Goal: Task Accomplishment & Management: Manage account settings

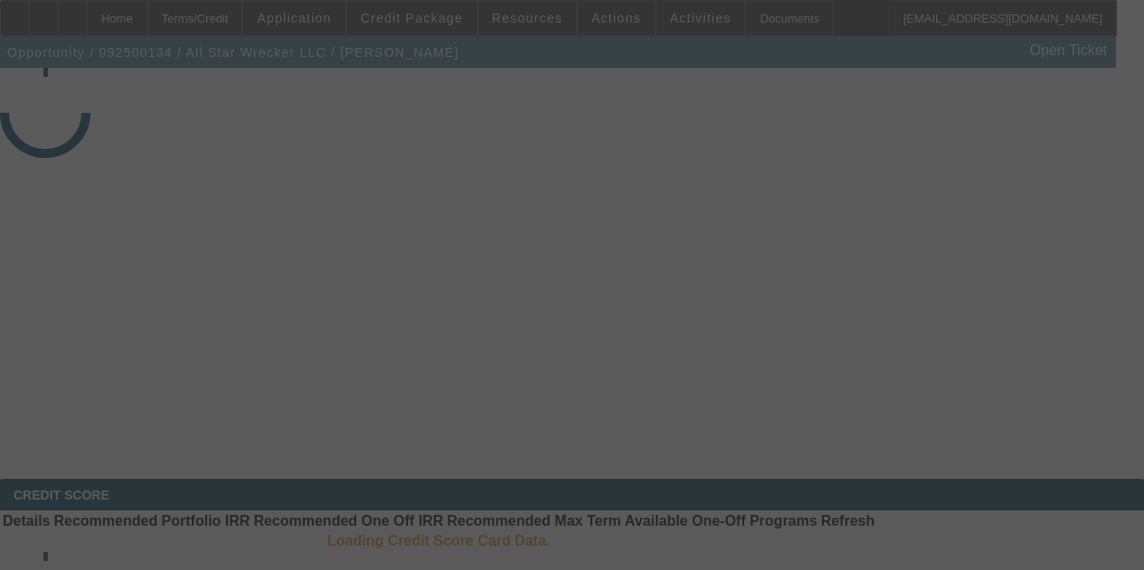
select select "3"
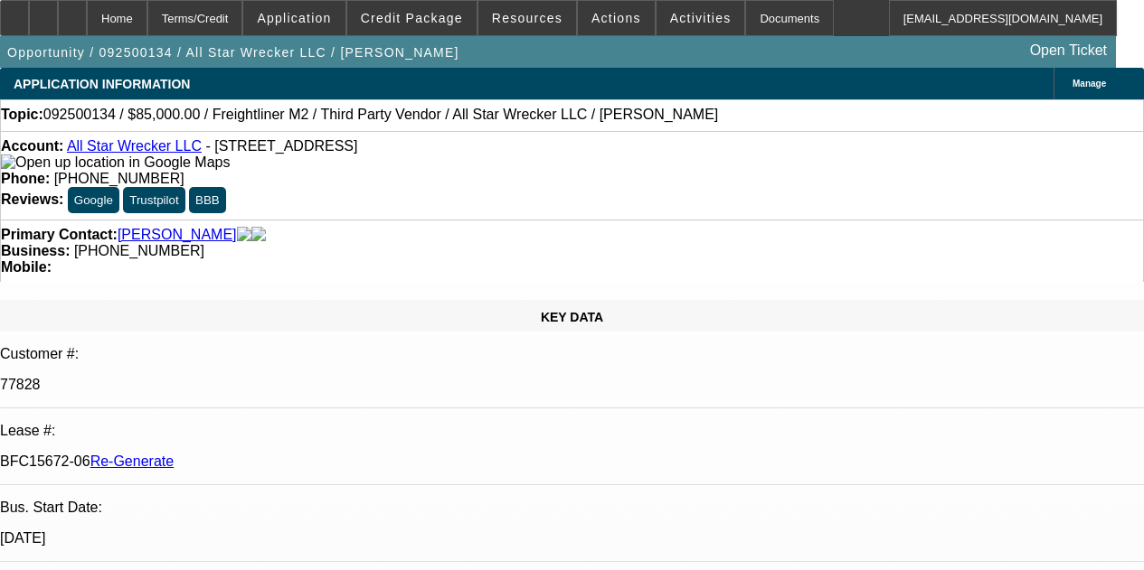
select select "0"
select select "2"
select select "0"
select select "6"
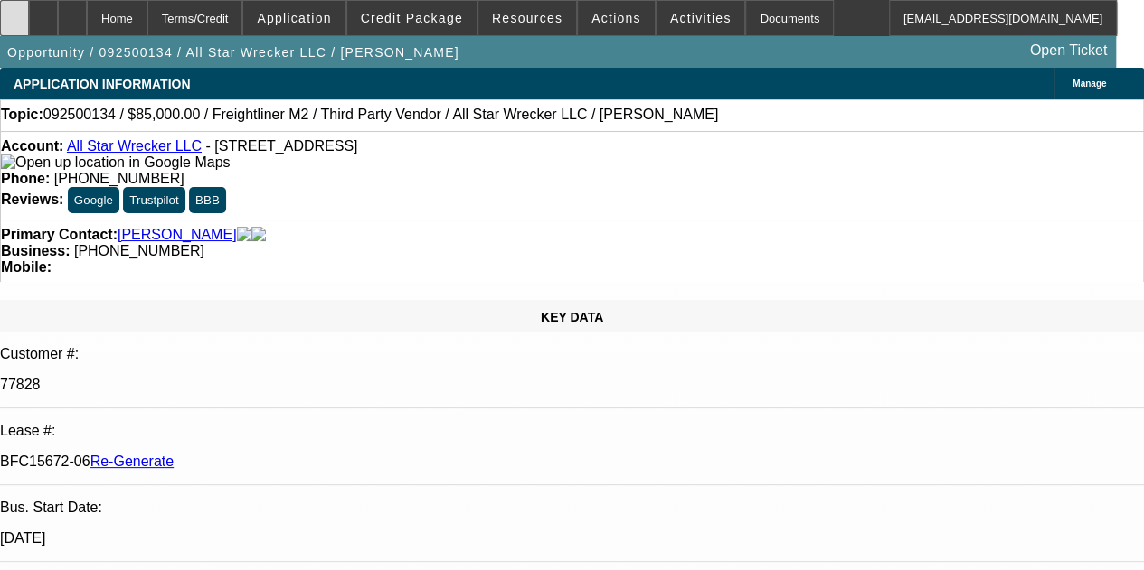
click at [23, 12] on div at bounding box center [14, 18] width 29 height 36
click at [14, 12] on icon at bounding box center [14, 12] width 0 height 0
click at [591, 17] on span "Actions" at bounding box center [616, 18] width 50 height 14
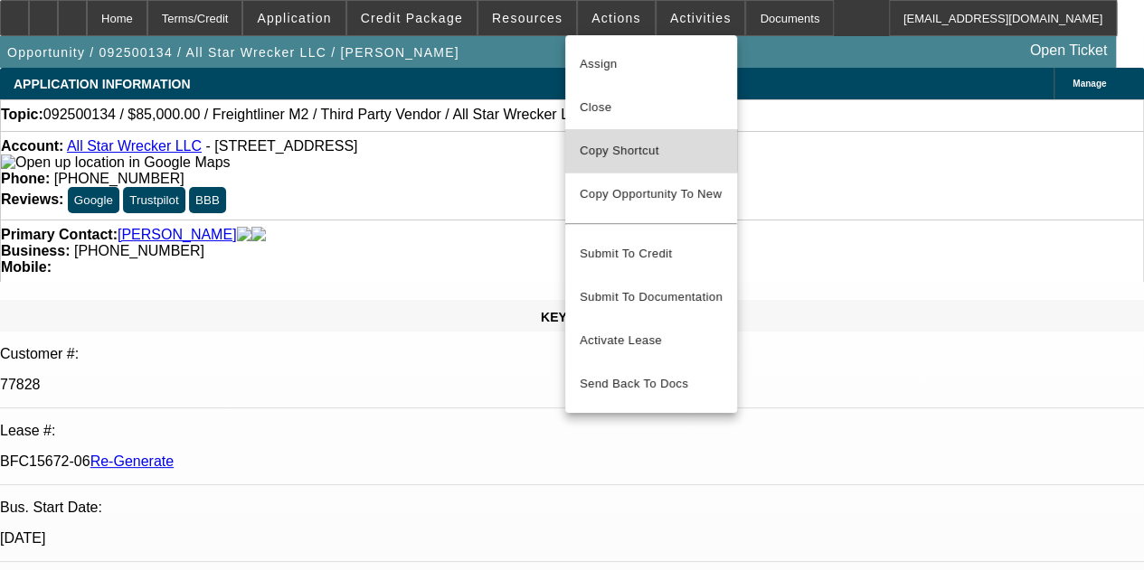
click at [607, 144] on span "Copy Shortcut" at bounding box center [651, 151] width 143 height 22
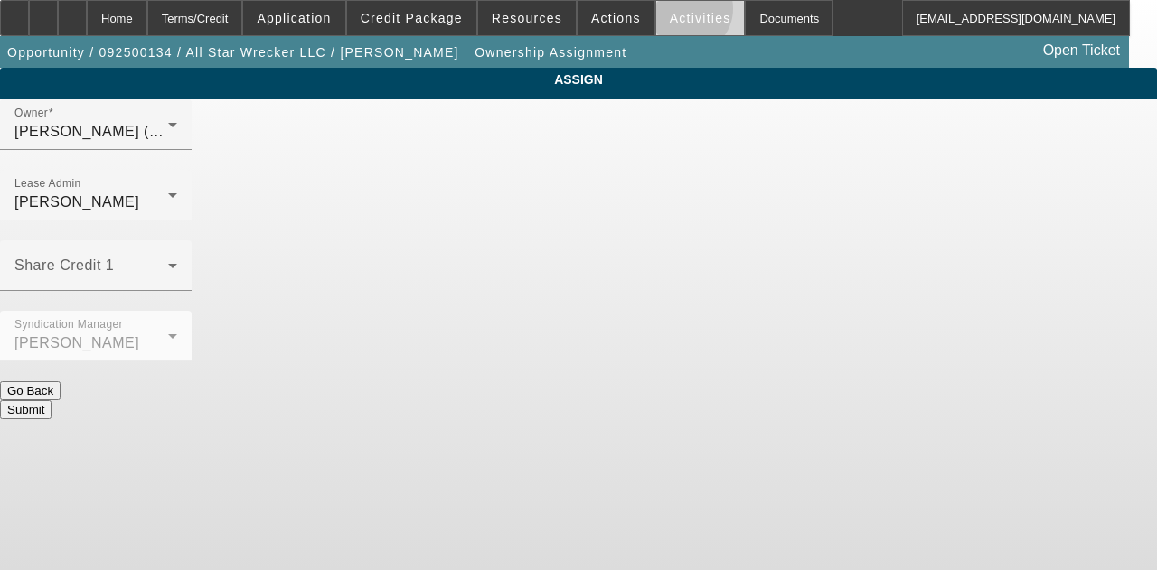
click at [670, 12] on span "Activities" at bounding box center [700, 18] width 61 height 14
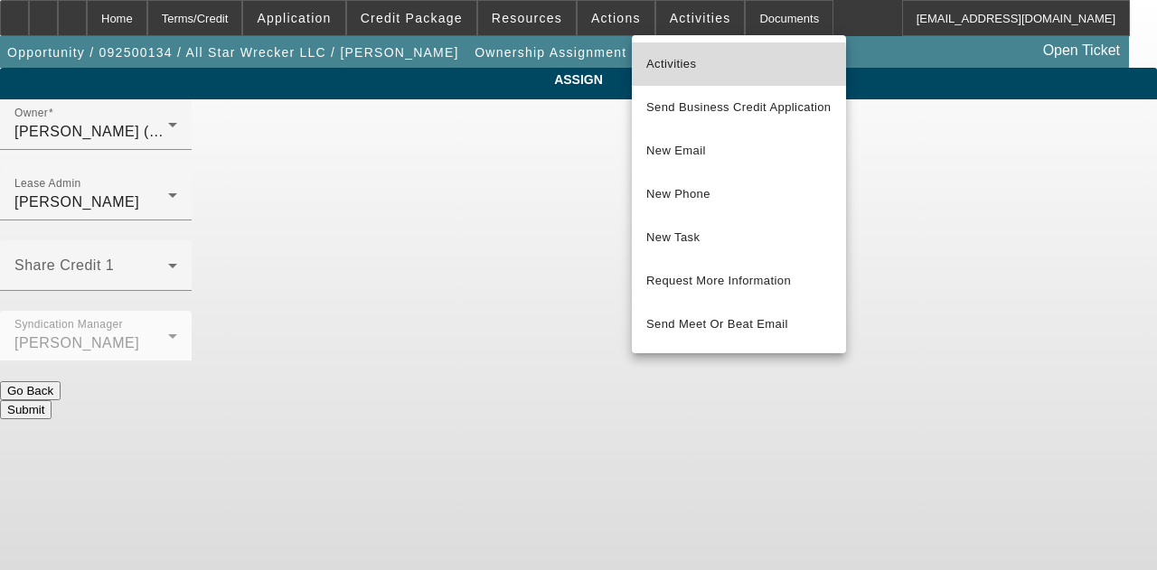
click at [662, 68] on span "Activities" at bounding box center [738, 64] width 185 height 22
